Goal: Task Accomplishment & Management: Manage account settings

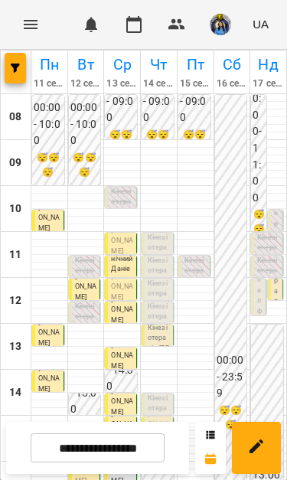
scroll to position [157, 0]
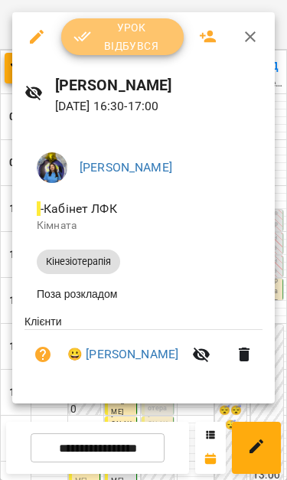
click at [138, 28] on span "Урок відбувся" at bounding box center [122, 36] width 98 height 37
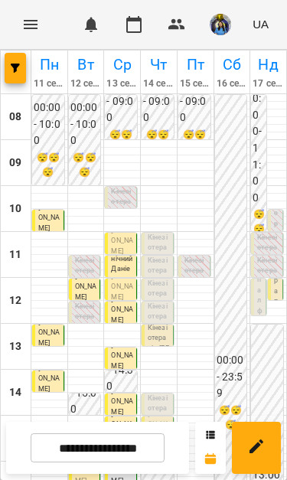
scroll to position [243, 0]
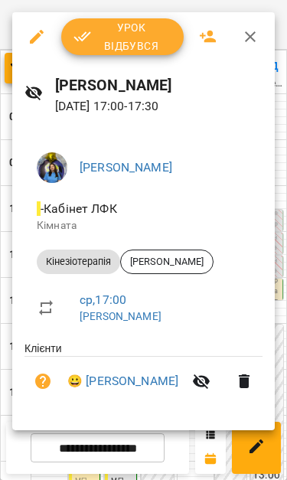
click at [154, 40] on span "Урок відбувся" at bounding box center [122, 36] width 98 height 37
